Goal: Information Seeking & Learning: Learn about a topic

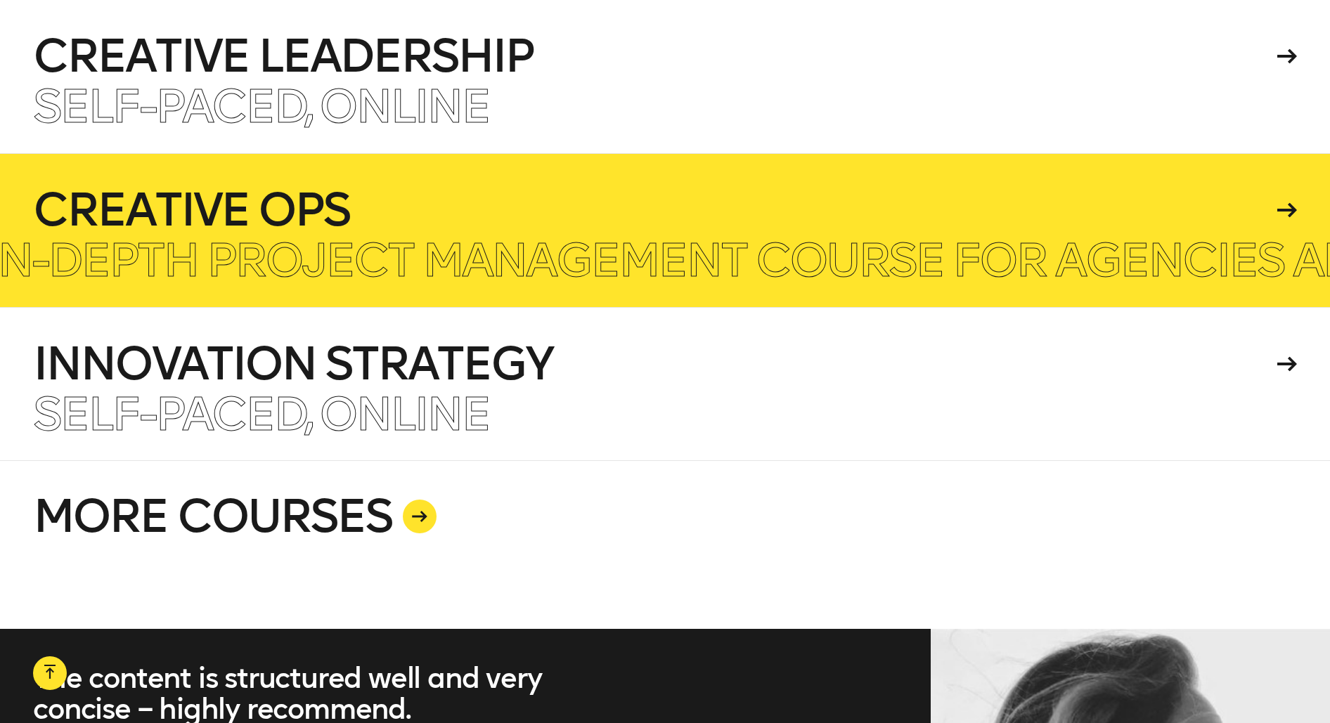
scroll to position [3691, 0]
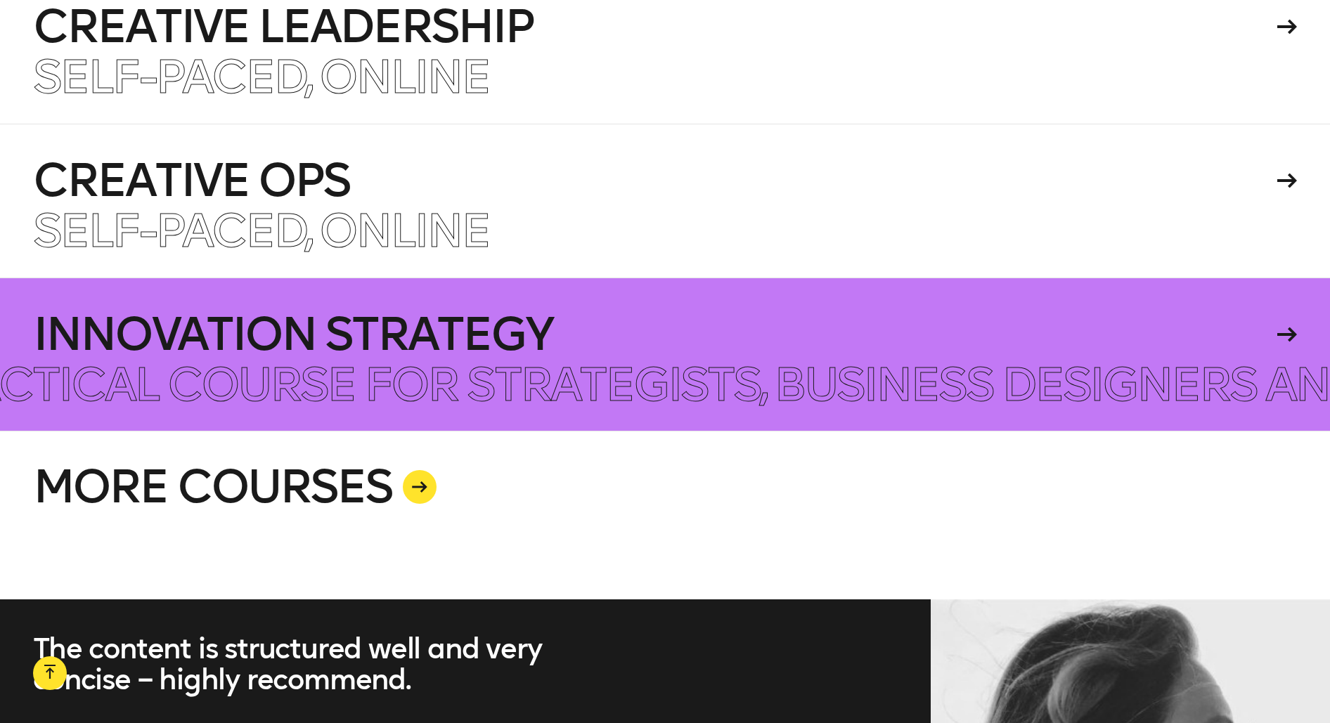
click at [701, 337] on h4 "Innovation Strategy" at bounding box center [652, 334] width 1238 height 45
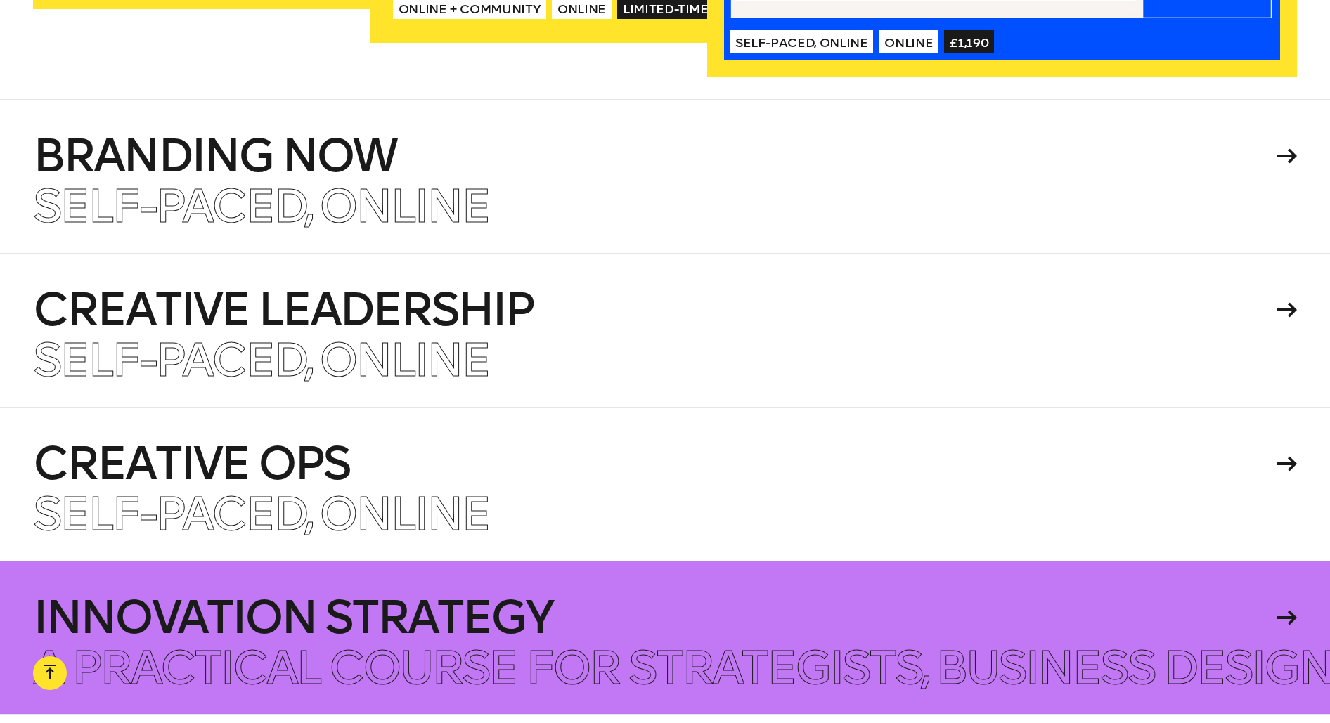
scroll to position [3404, 0]
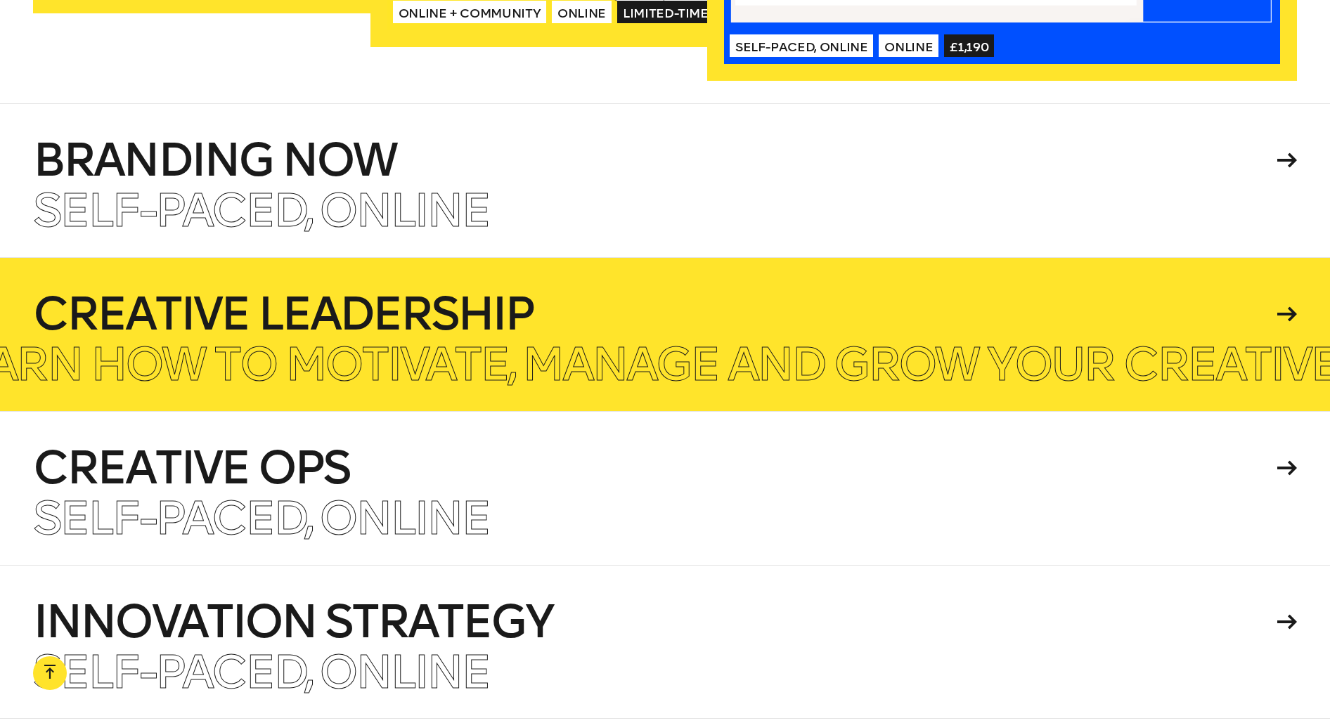
click at [681, 342] on p "Learn how to motivate, manage and grow your creative team." at bounding box center [706, 364] width 1542 height 45
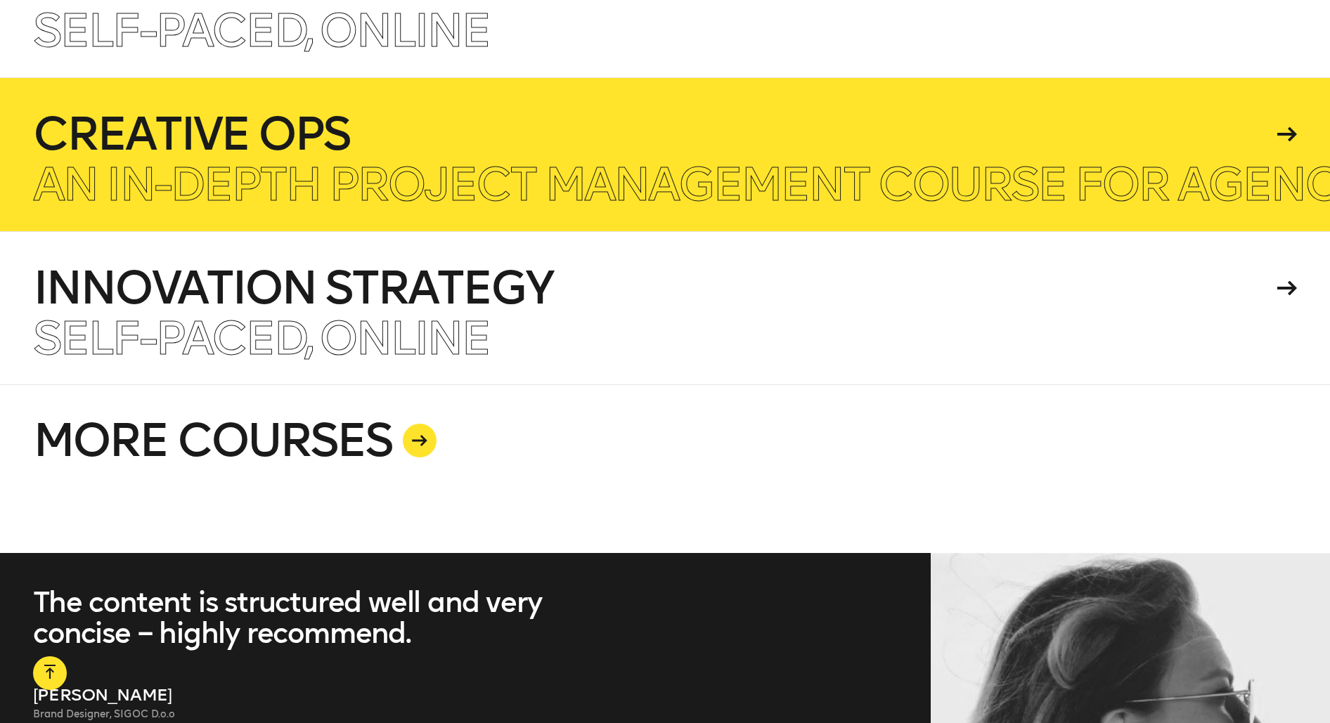
scroll to position [3755, 0]
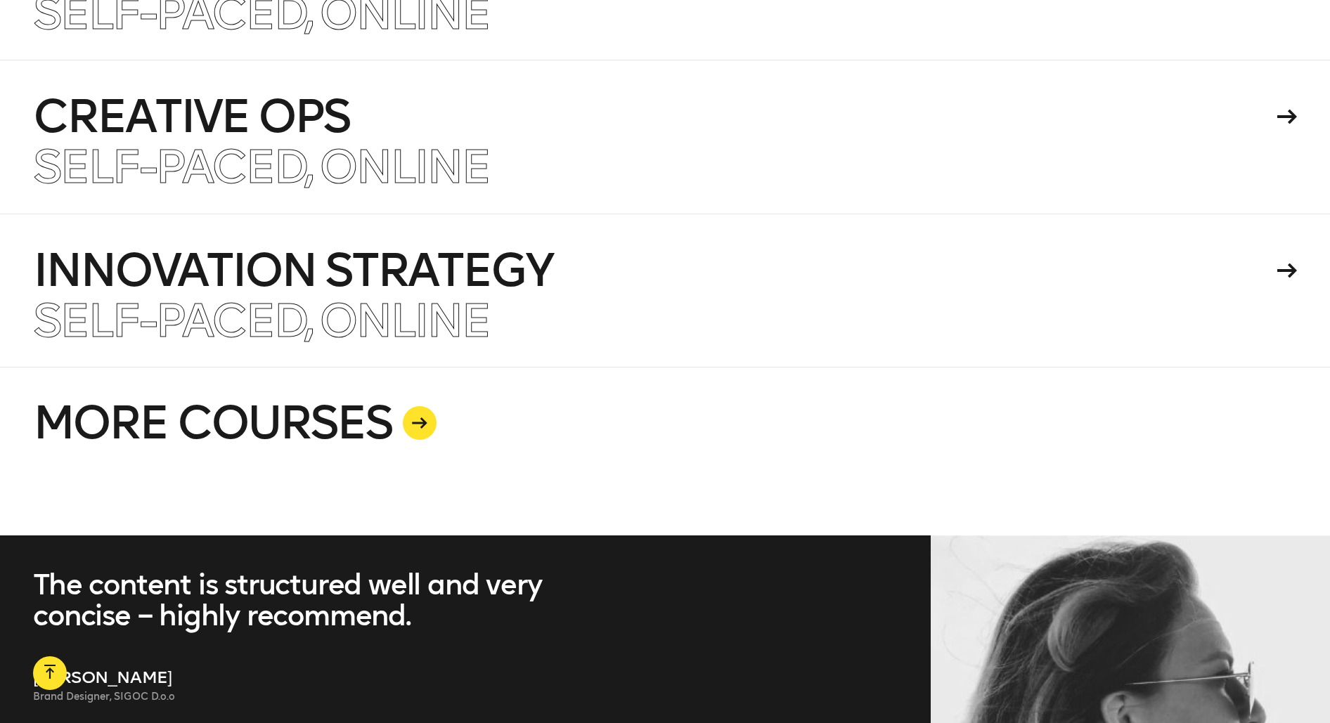
click at [365, 403] on link "MORE COURSES" at bounding box center [664, 451] width 1263 height 169
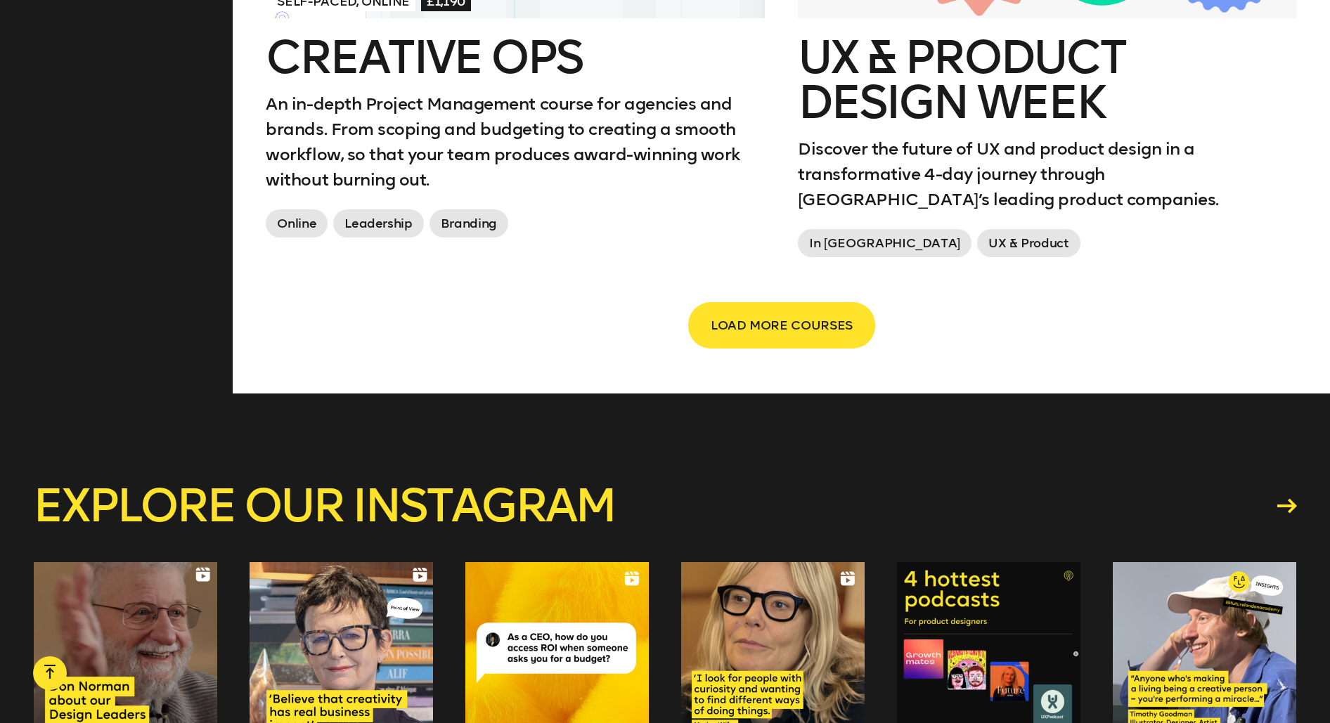
scroll to position [2614, 0]
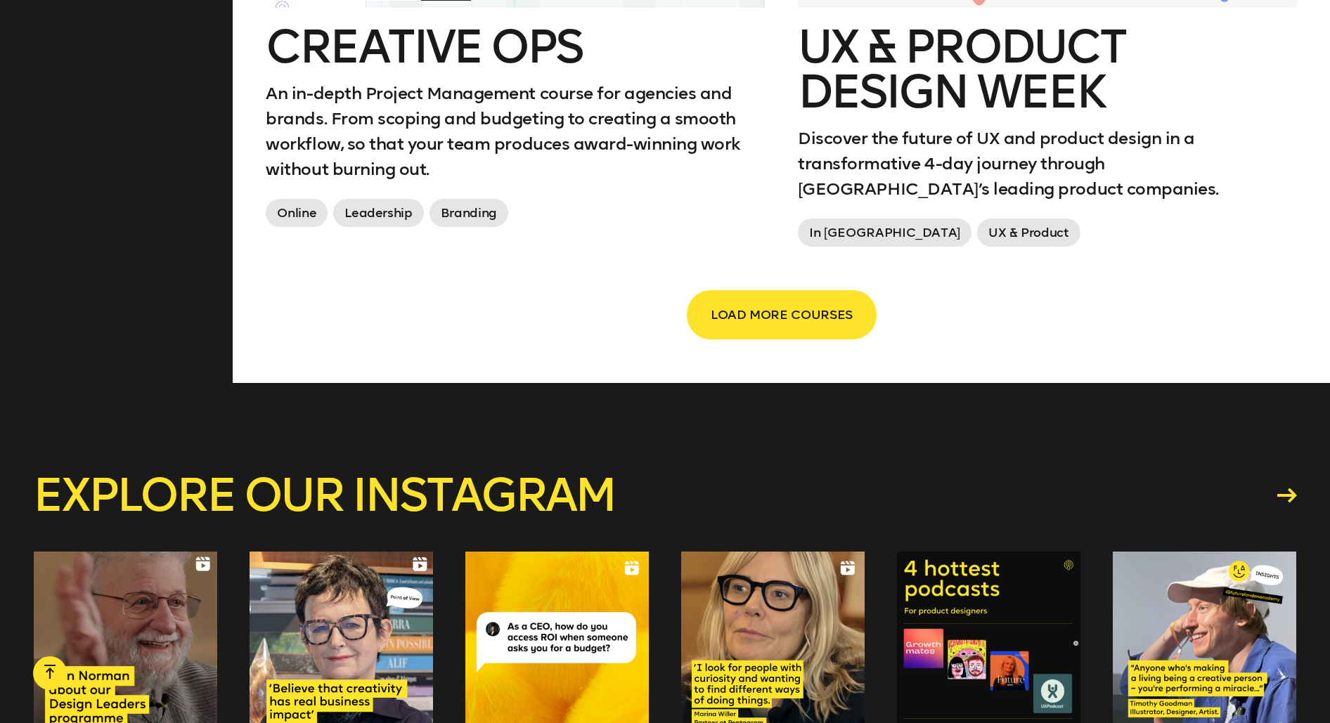
click at [743, 301] on span "LOAD MORE COURSES" at bounding box center [781, 314] width 142 height 27
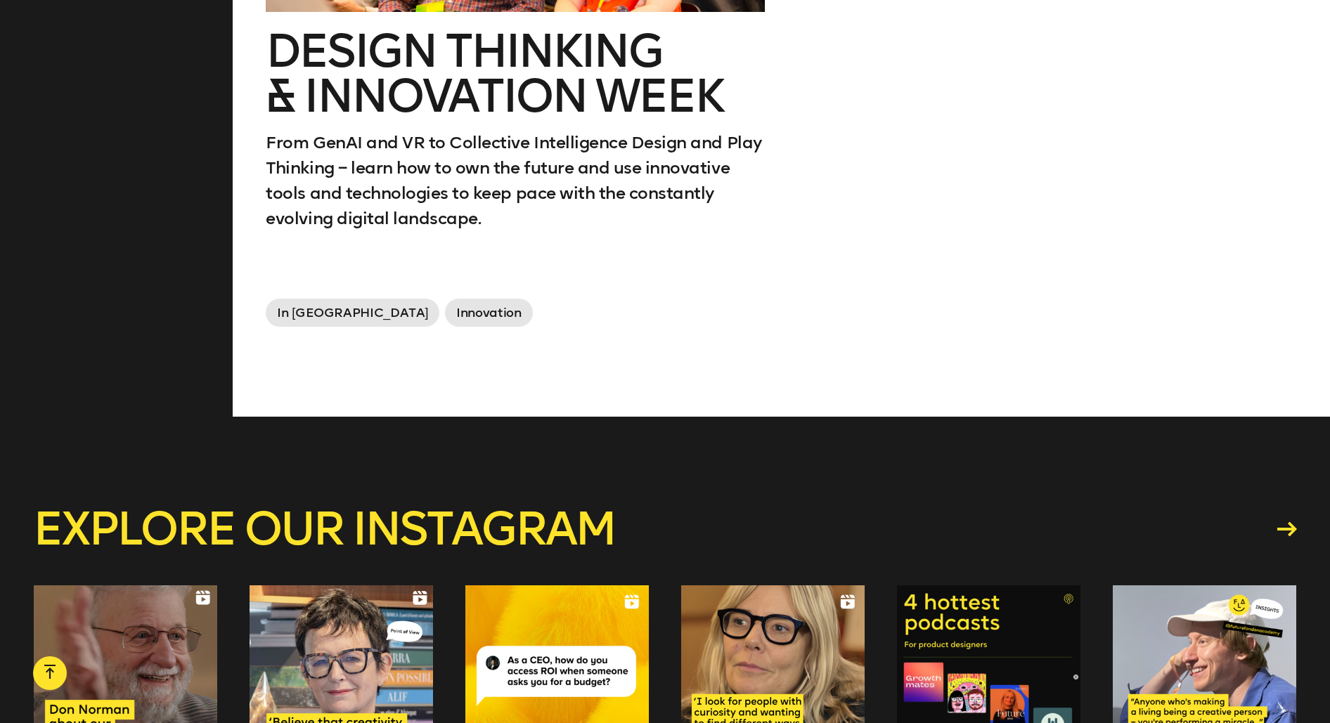
scroll to position [3791, 0]
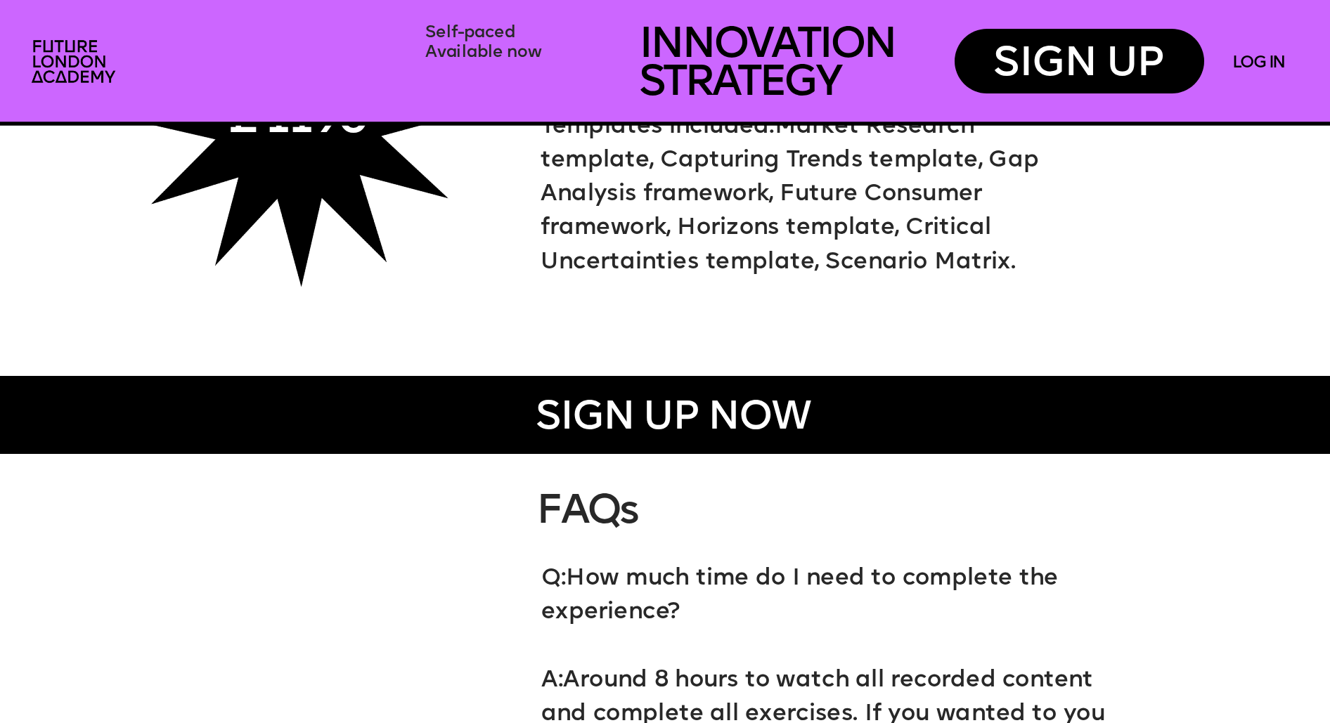
scroll to position [7848, 0]
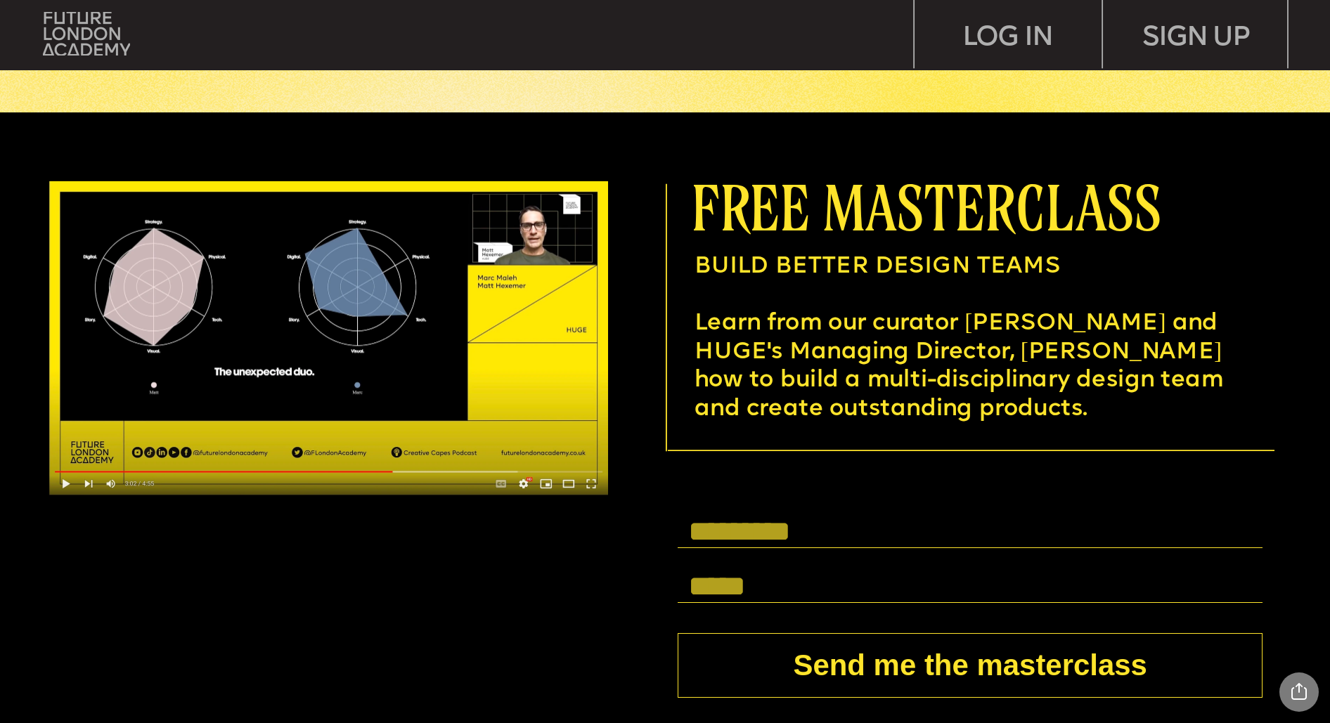
scroll to position [4998, 0]
